Goal: Information Seeking & Learning: Learn about a topic

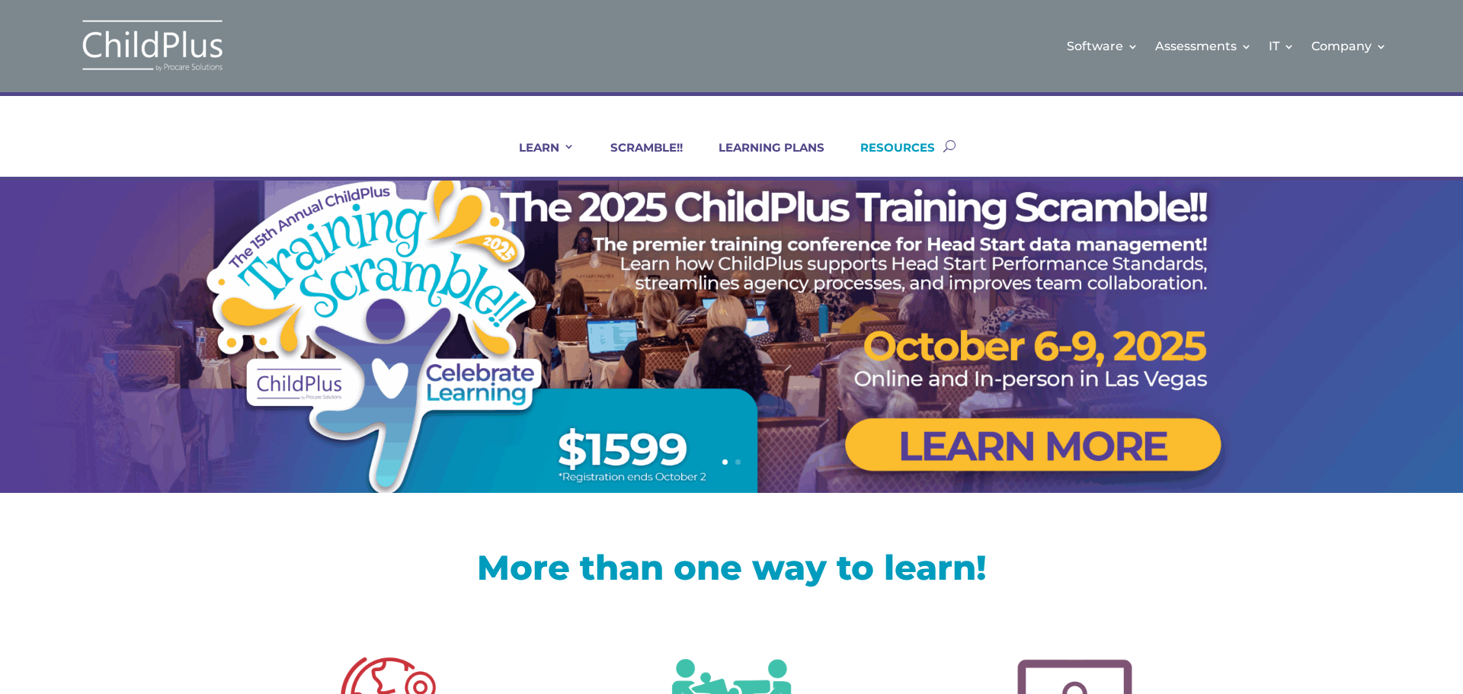
click at [917, 154] on link "RESOURCES" at bounding box center [888, 158] width 94 height 37
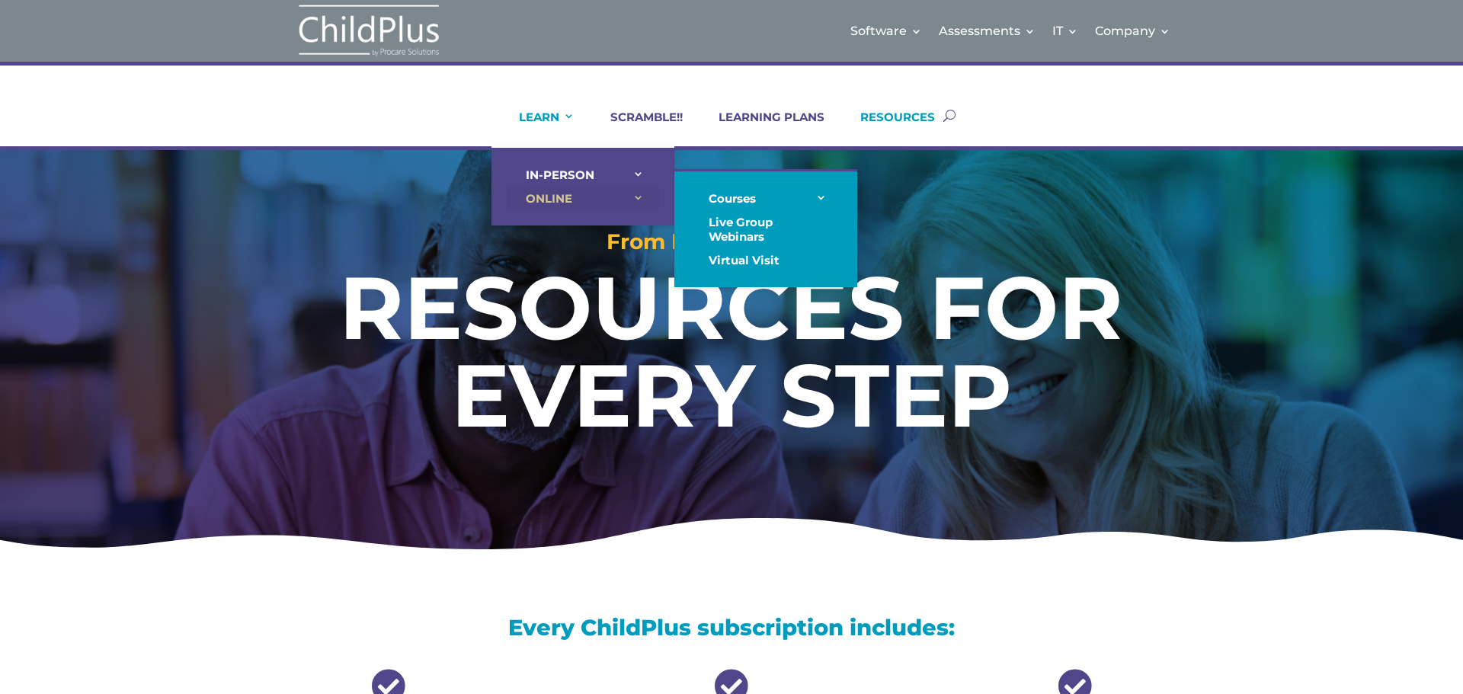
click at [550, 202] on link "ONLINE" at bounding box center [583, 199] width 152 height 24
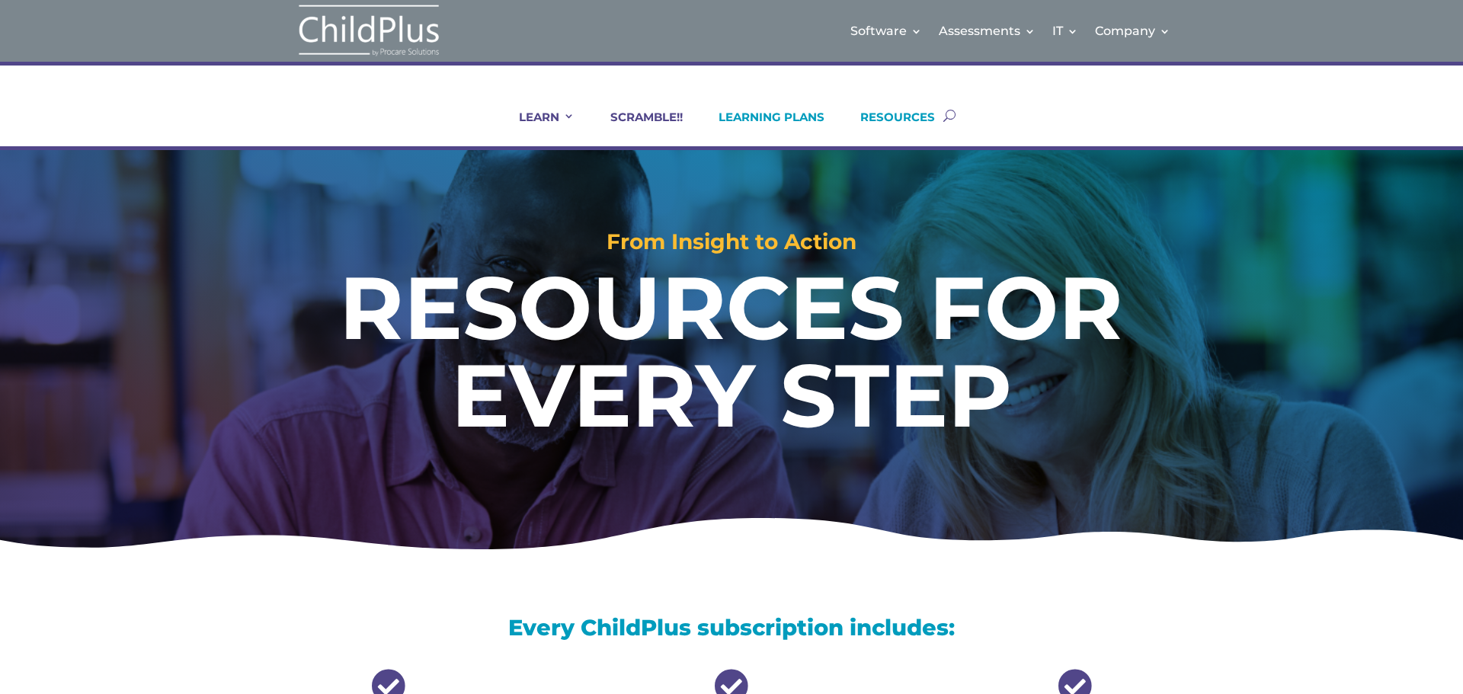
click at [811, 115] on link "LEARNING PLANS" at bounding box center [762, 128] width 125 height 37
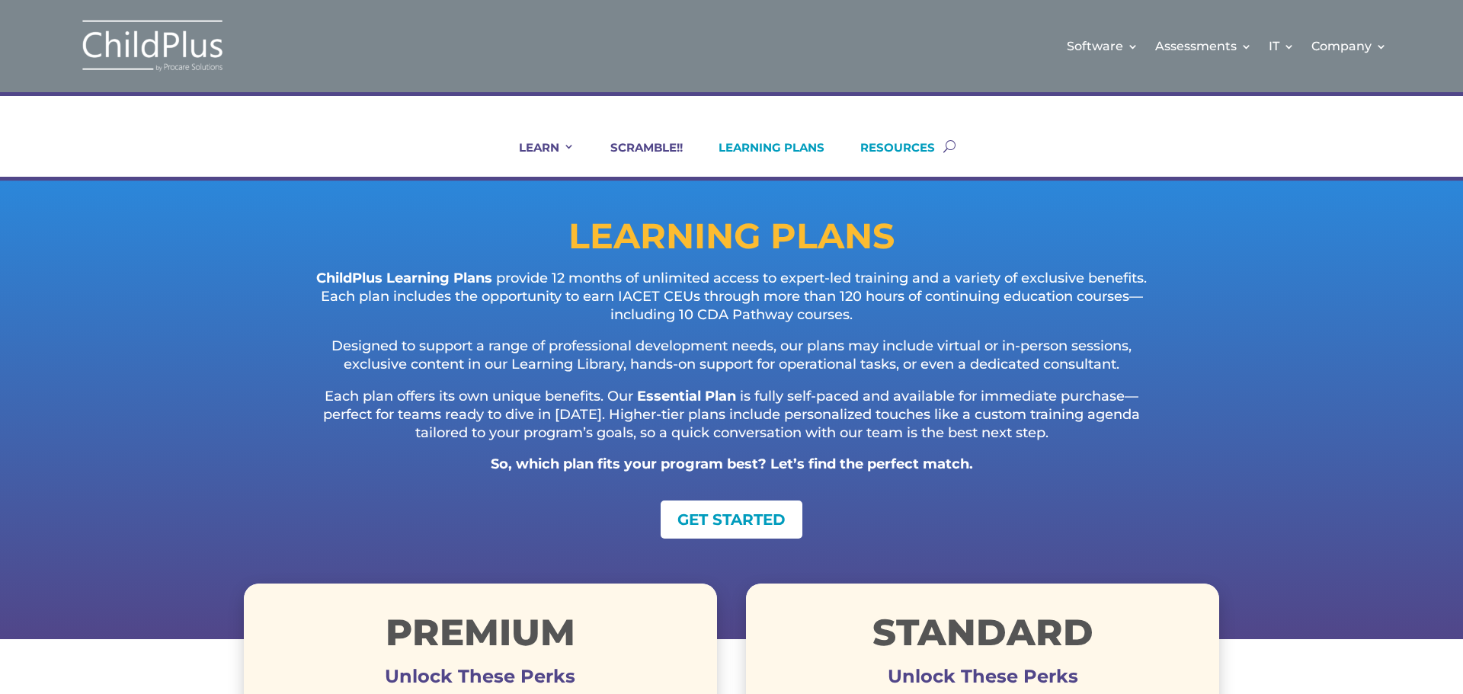
click at [894, 146] on link "RESOURCES" at bounding box center [888, 158] width 94 height 37
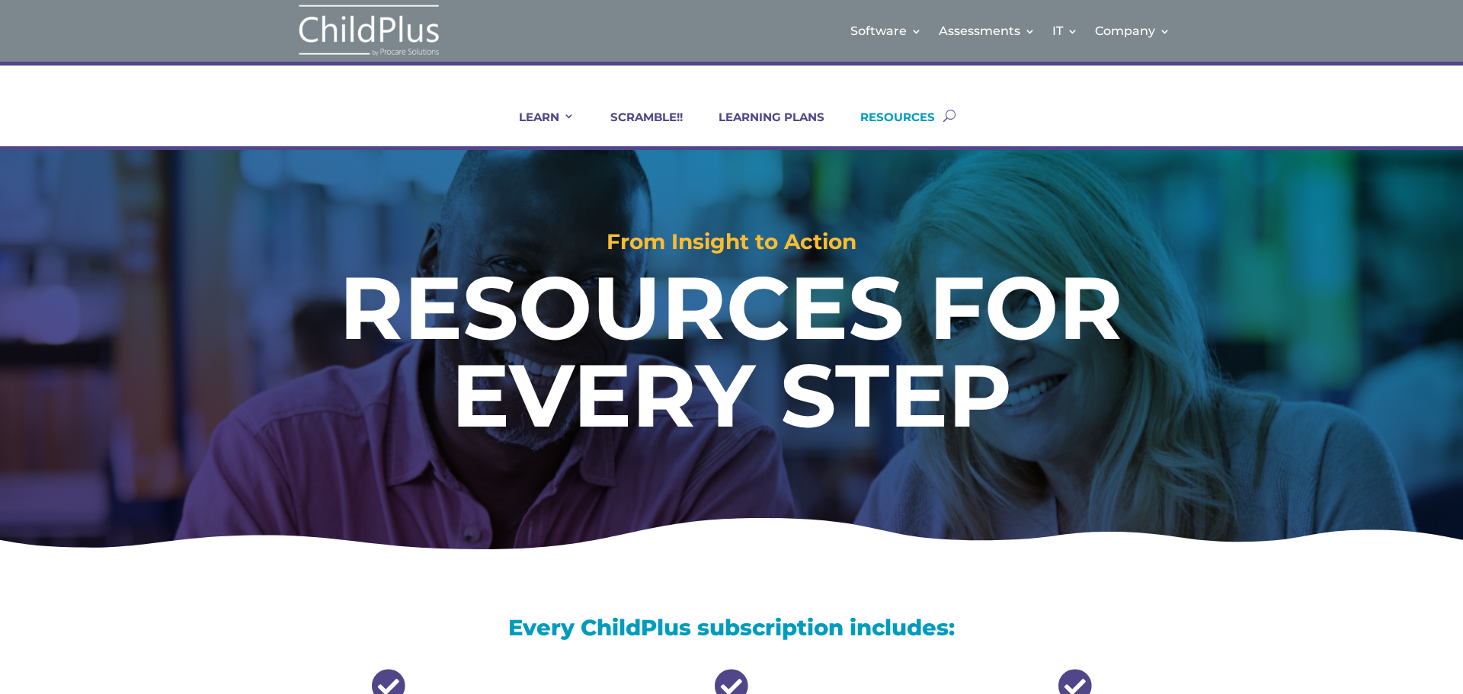
click at [947, 114] on button "button" at bounding box center [949, 116] width 12 height 62
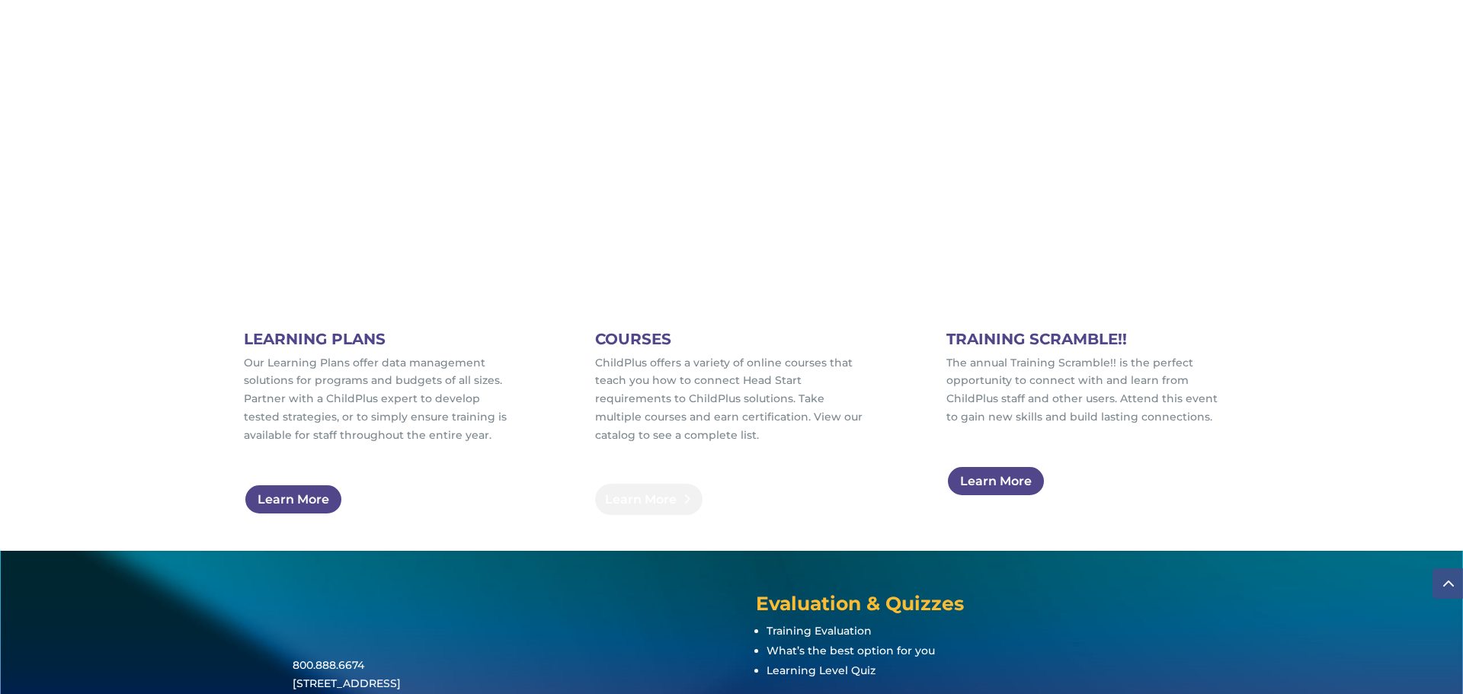
scroll to position [838, 0]
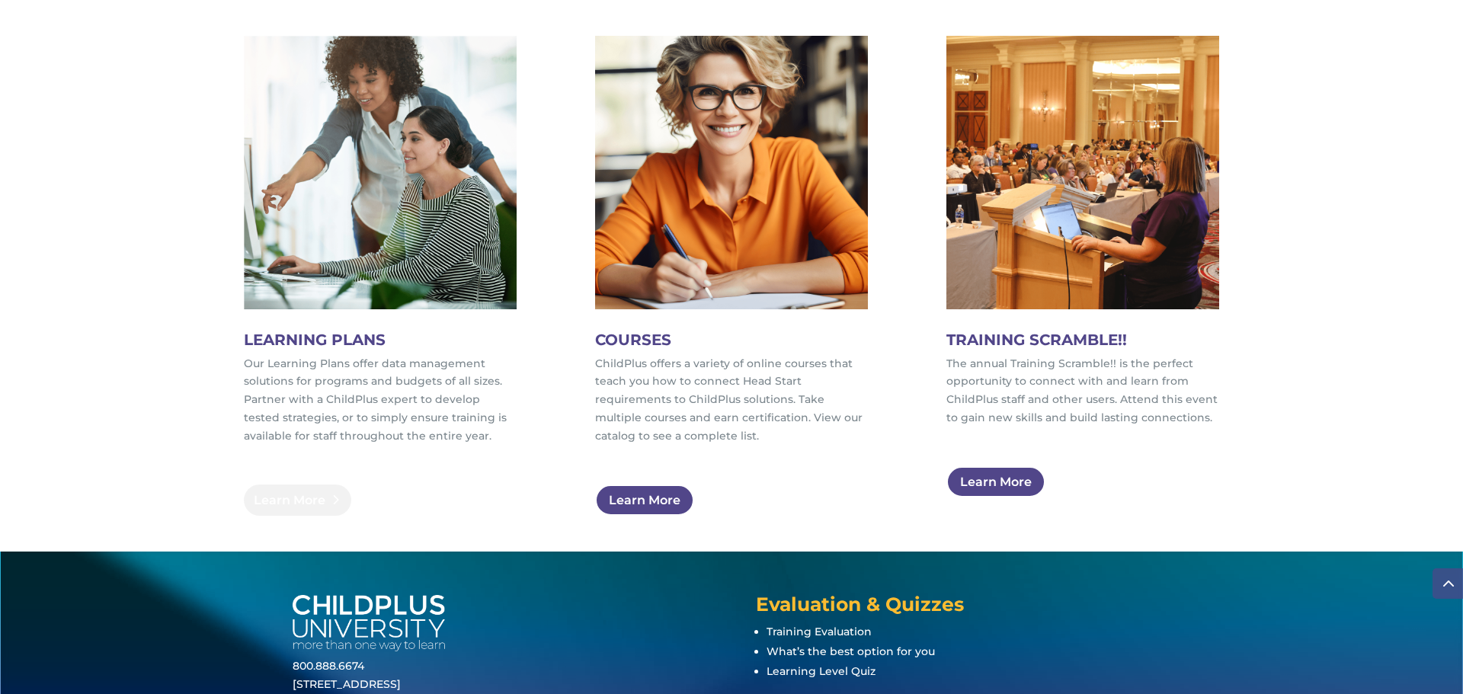
click at [311, 492] on link "Learn More" at bounding box center [297, 500] width 107 height 31
